Goal: Task Accomplishment & Management: Use online tool/utility

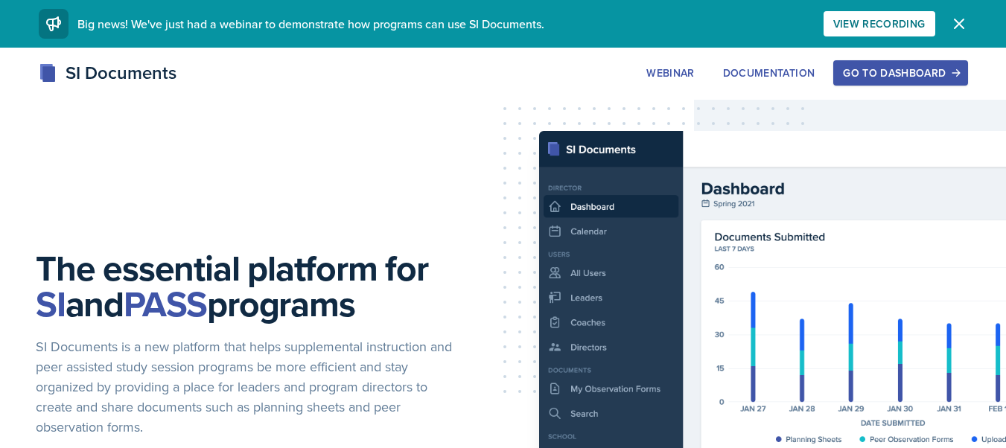
click at [869, 71] on div "Go to Dashboard" at bounding box center [900, 73] width 115 height 12
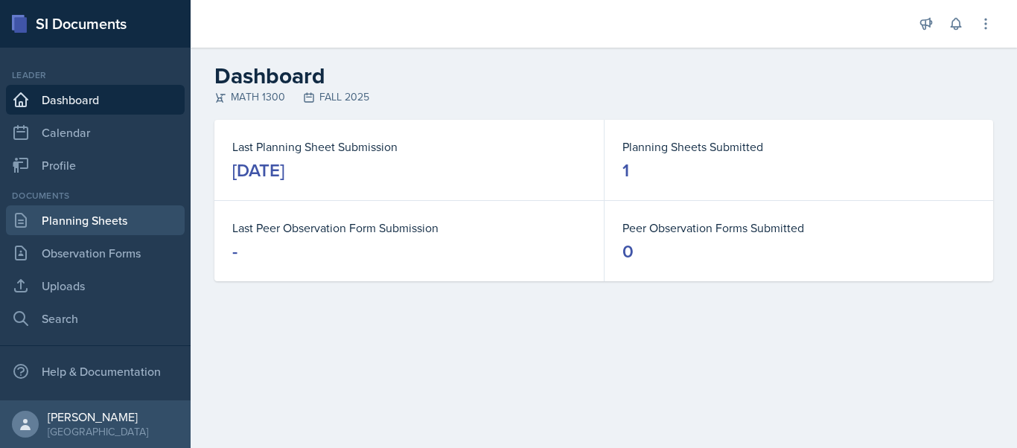
click at [98, 229] on link "Planning Sheets" at bounding box center [95, 221] width 179 height 30
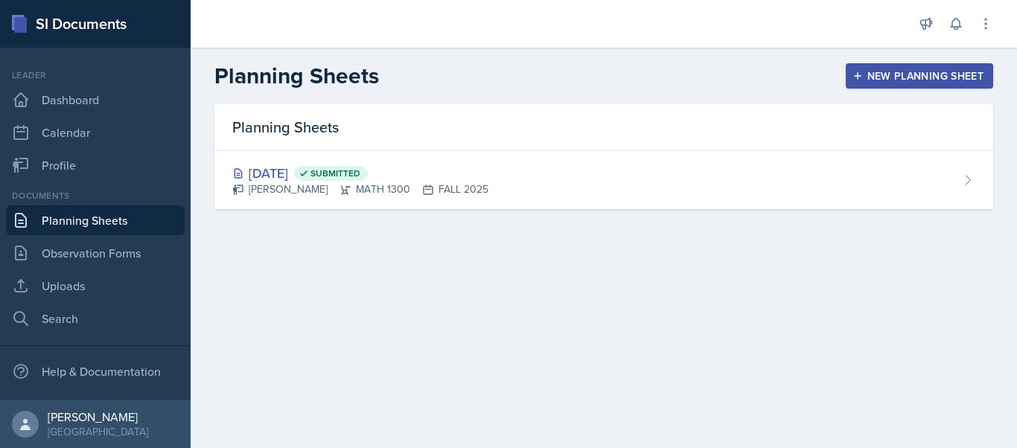
click at [871, 80] on div "New Planning Sheet" at bounding box center [920, 76] width 128 height 12
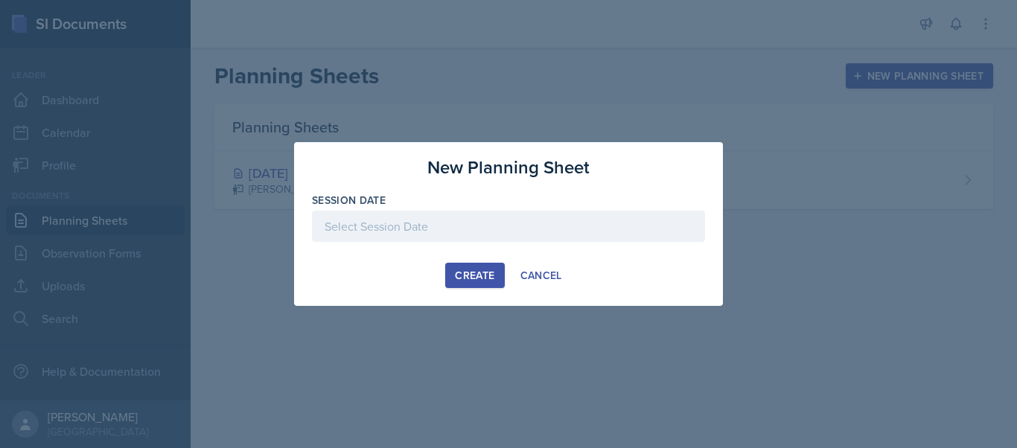
click at [401, 229] on div at bounding box center [508, 226] width 393 height 31
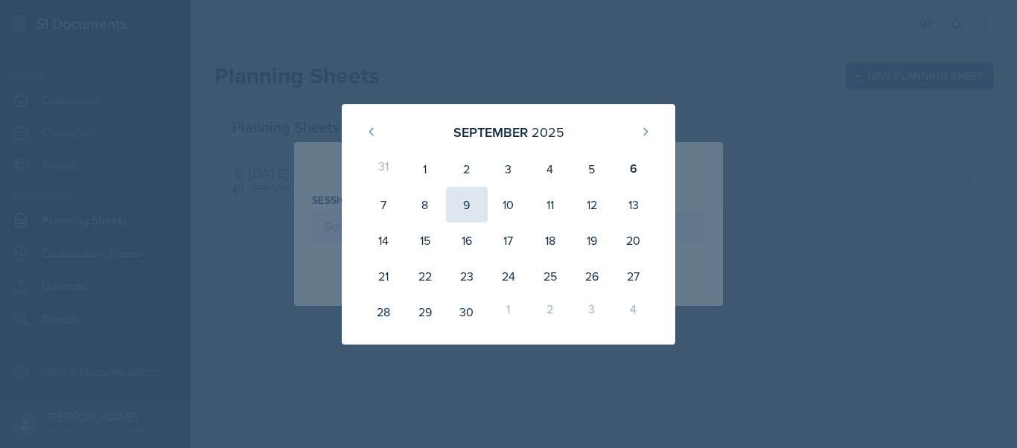
click at [458, 206] on div "9" at bounding box center [467, 205] width 42 height 36
type input "[DATE]"
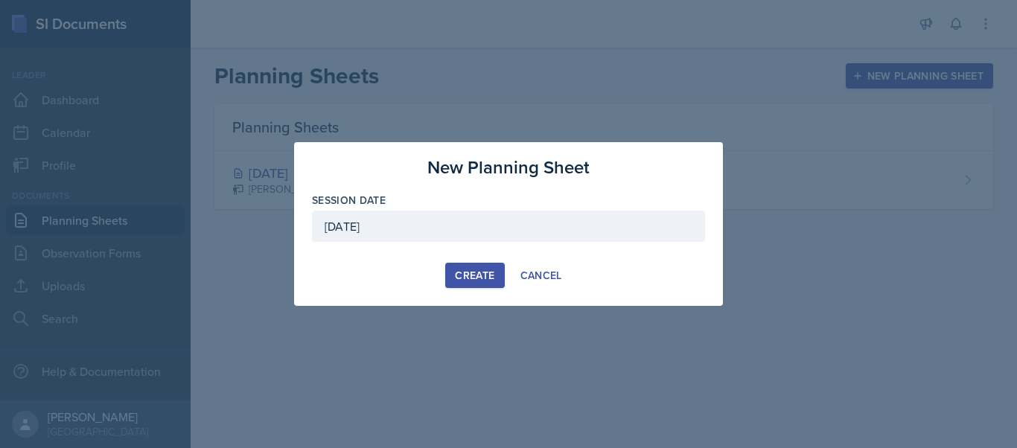
click at [460, 273] on div "Create" at bounding box center [474, 276] width 39 height 12
click at [460, 273] on button "Create" at bounding box center [474, 275] width 59 height 25
